Goal: Task Accomplishment & Management: Use online tool/utility

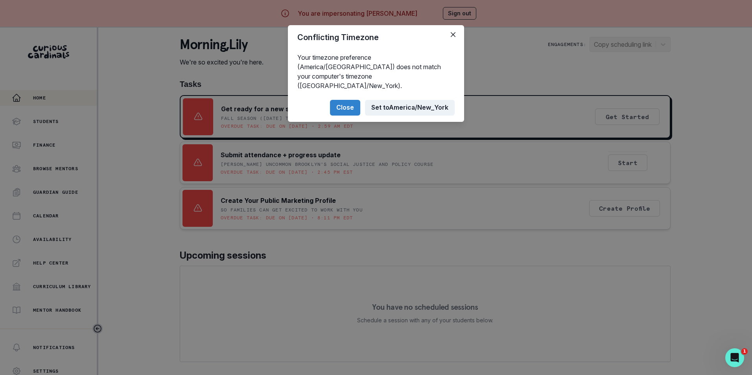
click at [386, 100] on button "Set to [GEOGRAPHIC_DATA]/New_York" at bounding box center [410, 108] width 90 height 16
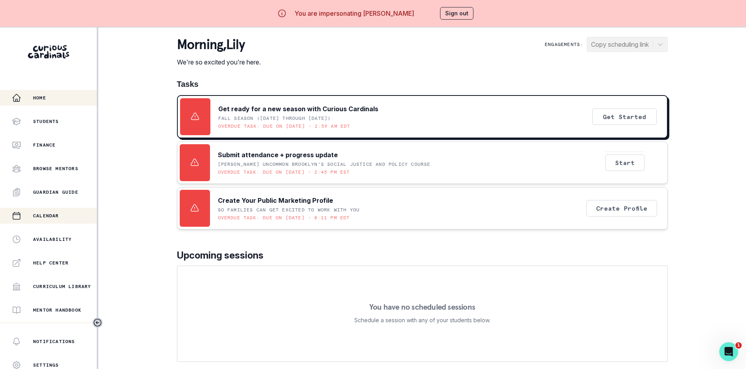
scroll to position [107, 0]
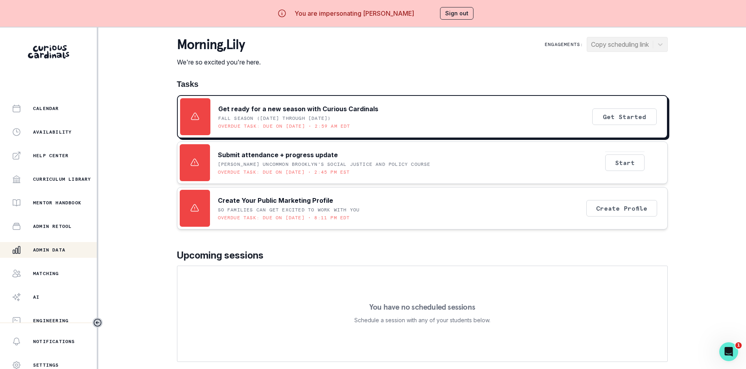
click at [65, 251] on p "Admin Data" at bounding box center [49, 250] width 32 height 6
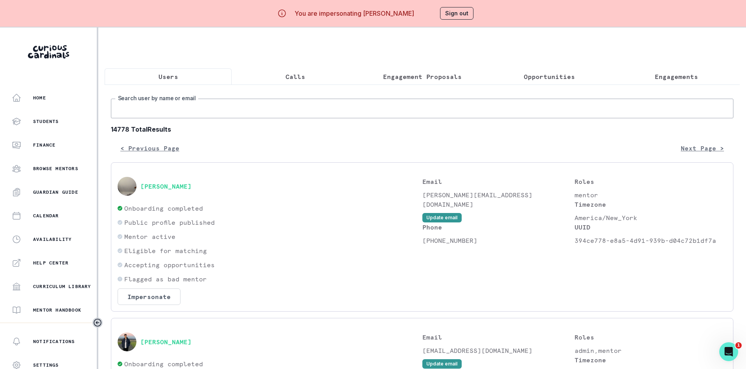
click at [168, 118] on input "Search user by name or email" at bounding box center [422, 109] width 622 height 20
paste input "[PERSON_NAME][EMAIL_ADDRESS][DOMAIN_NAME]"
type input "[PERSON_NAME][EMAIL_ADDRESS][DOMAIN_NAME]"
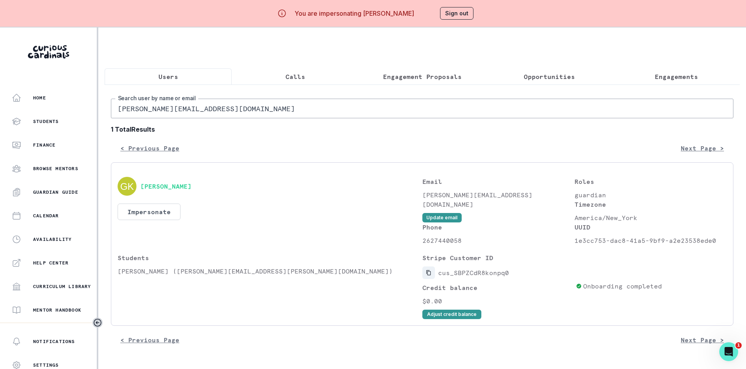
click at [435, 279] on button "Copied to clipboard" at bounding box center [428, 273] width 13 height 13
click at [170, 118] on input "[PERSON_NAME][EMAIL_ADDRESS][DOMAIN_NAME]" at bounding box center [422, 109] width 622 height 20
paste input "Hi [PERSON_NAME], we were just charged $380. Would it be possible to reverse th…"
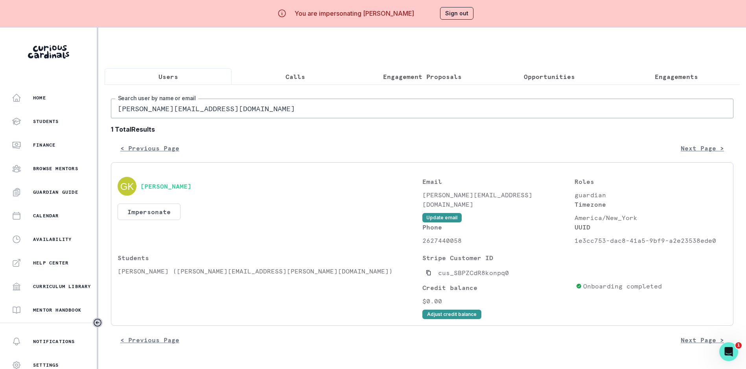
paste input "ariomai"
type input "[EMAIL_ADDRESS][DOMAIN_NAME]"
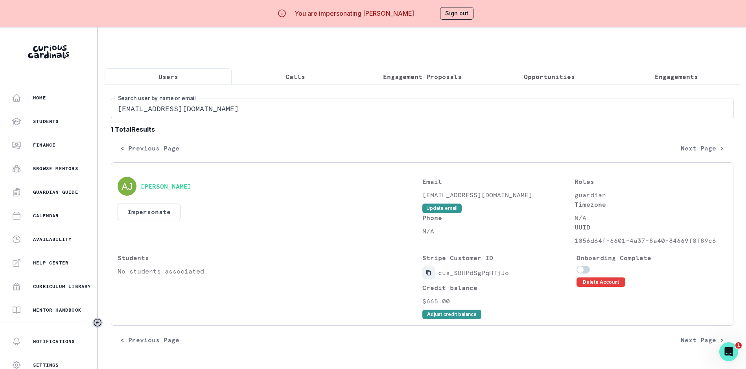
click at [430, 276] on icon "Copied to clipboard" at bounding box center [428, 272] width 4 height 5
click at [164, 213] on button "Impersonate" at bounding box center [149, 212] width 63 height 17
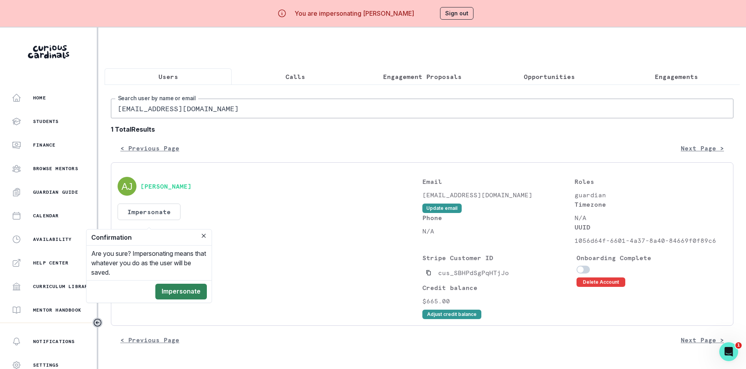
click at [182, 290] on button "Impersonate" at bounding box center [181, 292] width 52 height 16
